Goal: Task Accomplishment & Management: Manage account settings

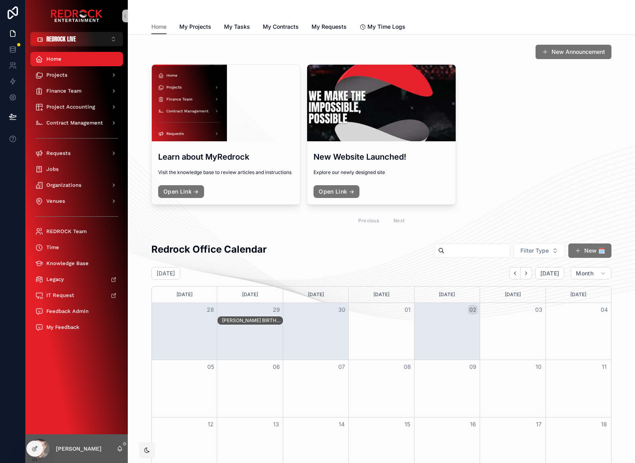
click at [59, 164] on div "Jobs" at bounding box center [76, 169] width 83 height 13
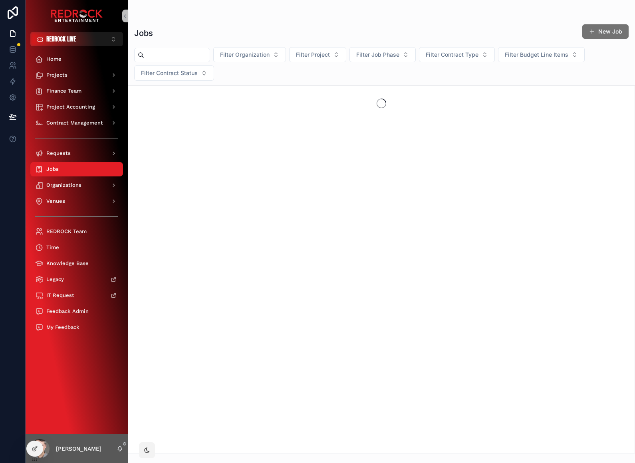
click at [52, 104] on span "Project Accounting" at bounding box center [70, 107] width 49 height 6
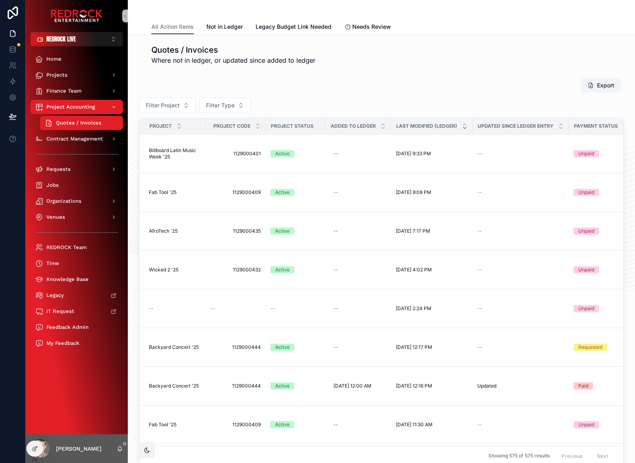
click at [167, 151] on span "Billboard Latin Music Week '25" at bounding box center [175, 153] width 52 height 13
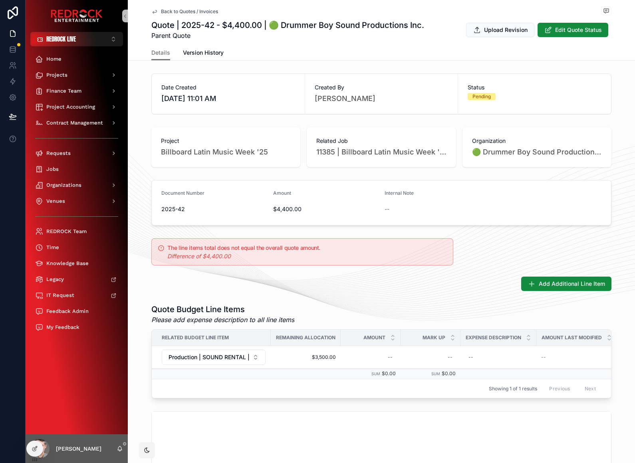
click at [389, 151] on span "11385 | Billboard Latin Music Week '25 | 🟢 Drummer Boy Sound Productions Inc. /…" at bounding box center [381, 152] width 130 height 11
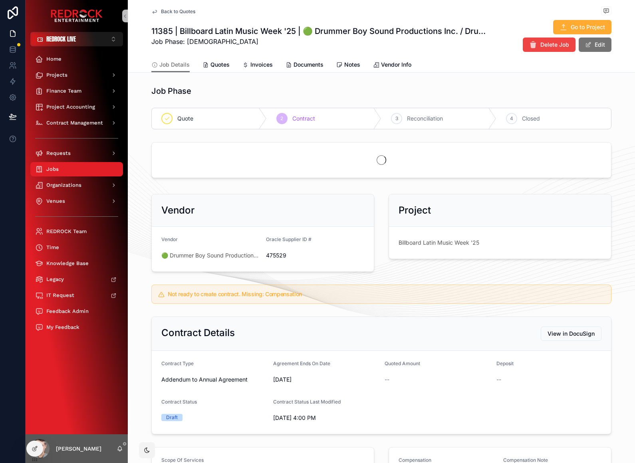
click at [213, 69] on link "Quotes" at bounding box center [216, 66] width 27 height 16
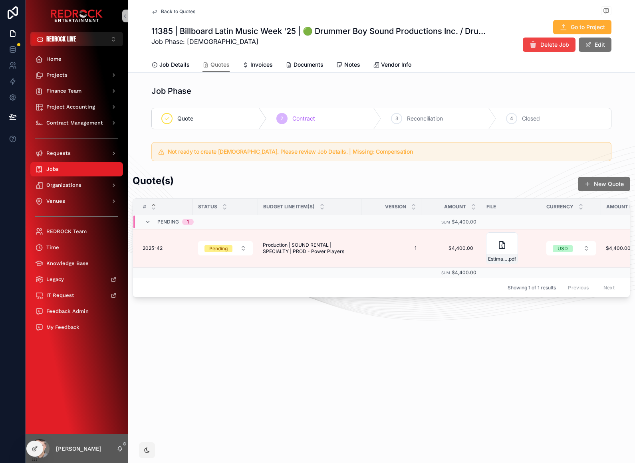
click at [315, 249] on span "Production | SOUND RENTAL | SPECIALTY | PROD - Power Players" at bounding box center [310, 248] width 94 height 13
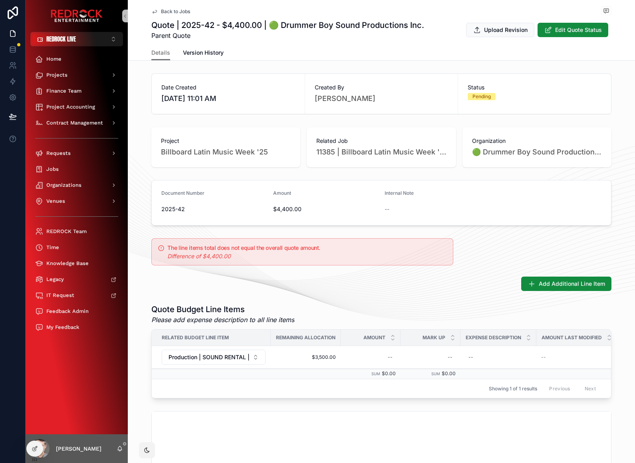
click at [0, 0] on icon "scrollable content" at bounding box center [0, 0] width 0 height 0
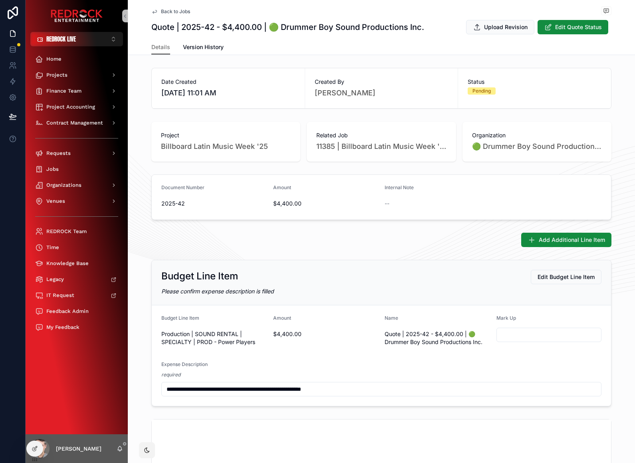
click at [178, 13] on span "Back to Jobs" at bounding box center [175, 11] width 29 height 6
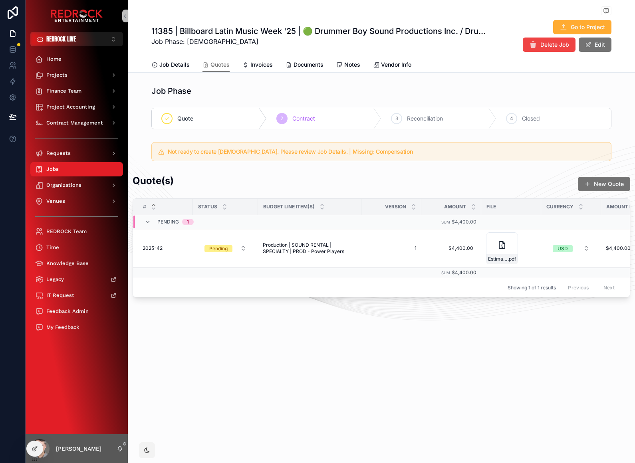
click at [242, 251] on button "Pending" at bounding box center [225, 248] width 55 height 14
click at [207, 216] on div "Approved" at bounding box center [197, 219] width 22 height 7
click at [177, 68] on span "Job Details" at bounding box center [174, 65] width 30 height 8
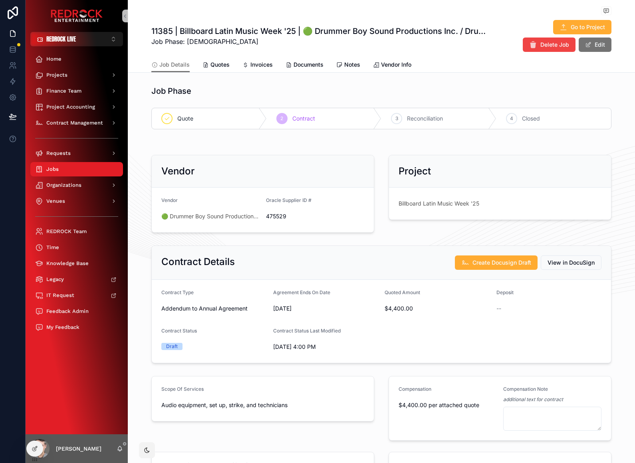
click at [312, 71] on link "Documents" at bounding box center [305, 66] width 38 height 16
